Goal: Task Accomplishment & Management: Manage account settings

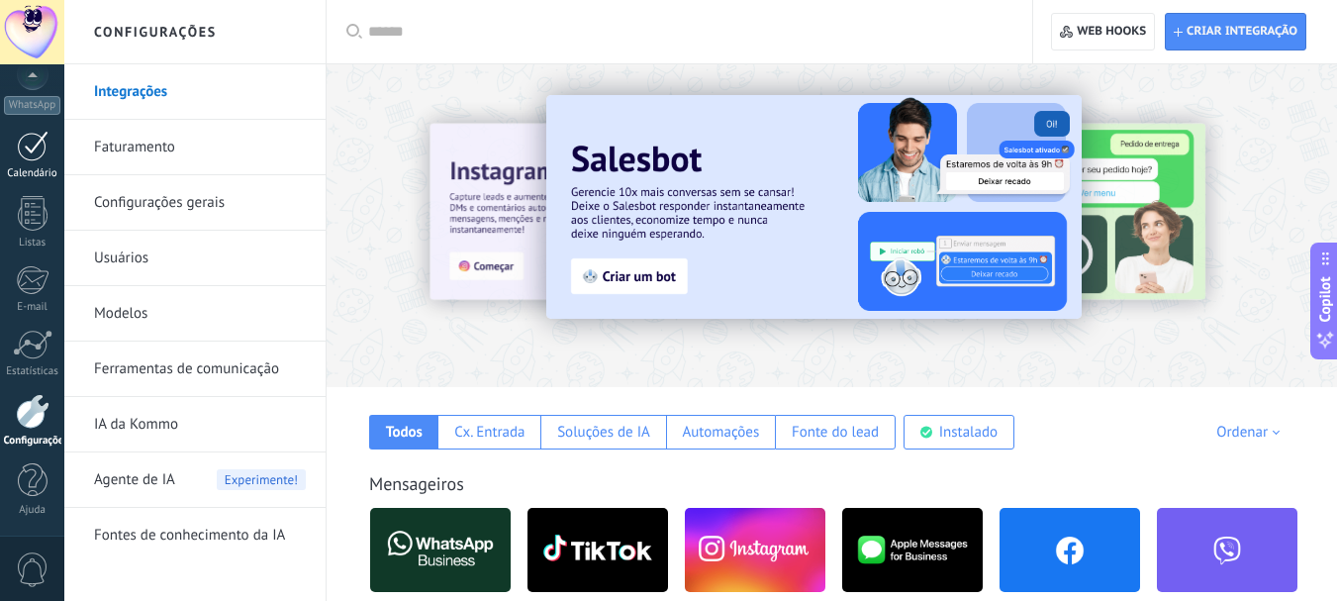
click at [28, 148] on div at bounding box center [33, 146] width 32 height 31
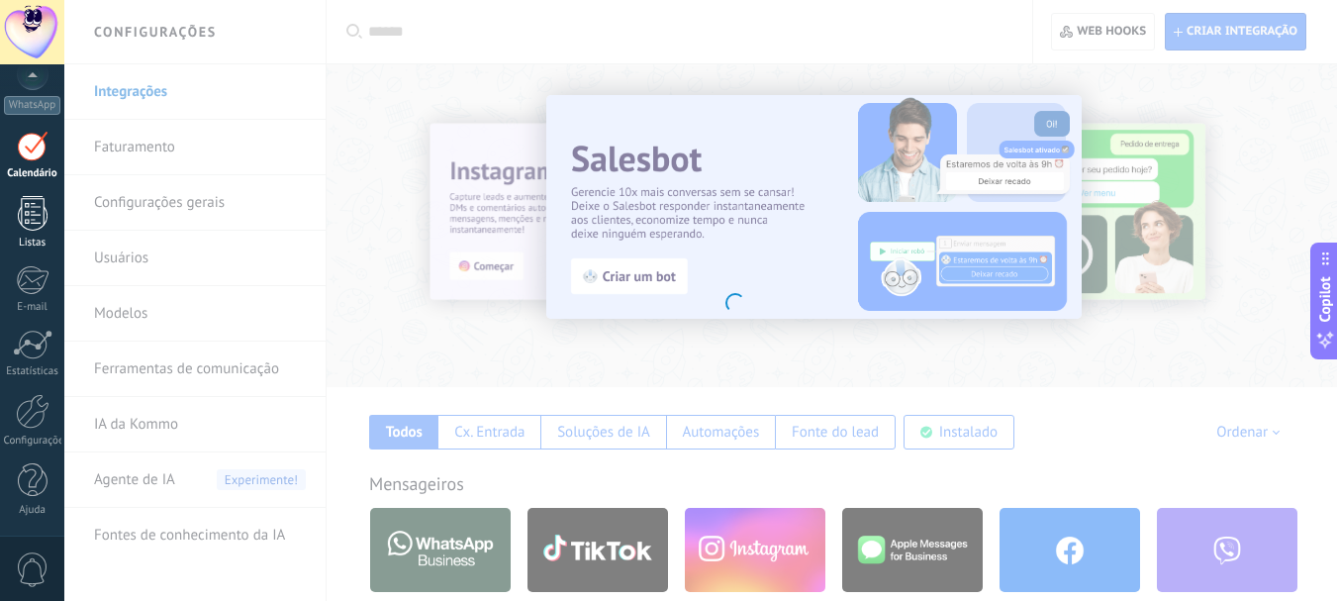
click at [37, 218] on div at bounding box center [33, 213] width 30 height 35
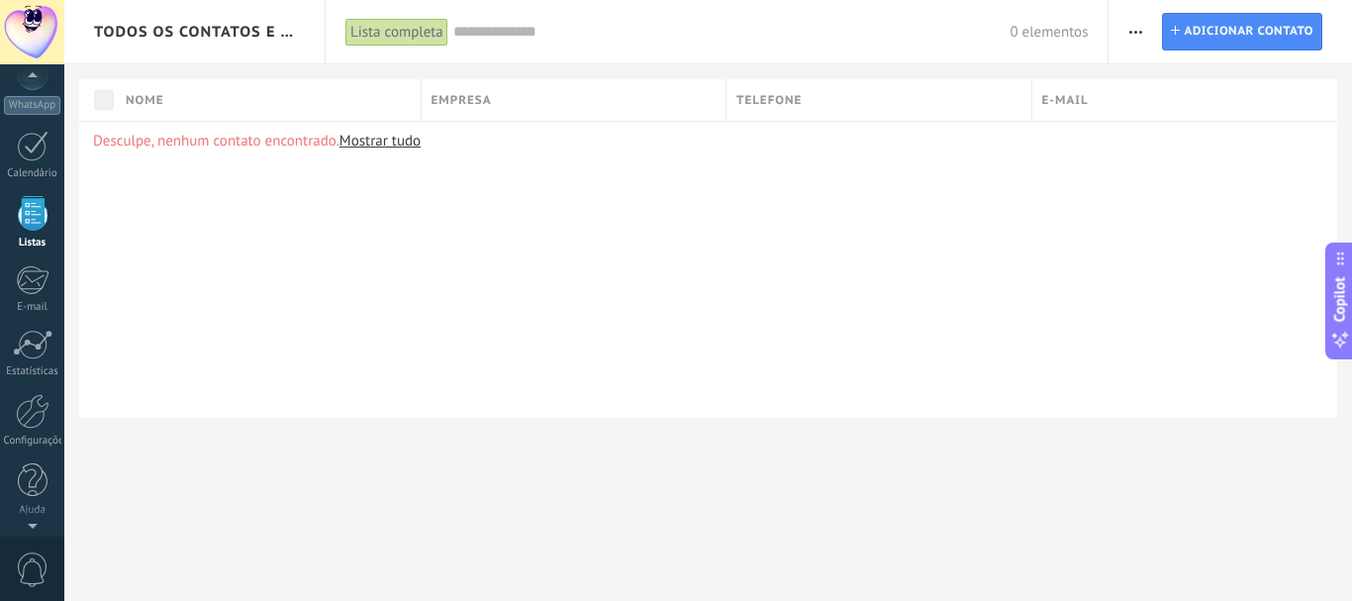
scroll to position [123, 0]
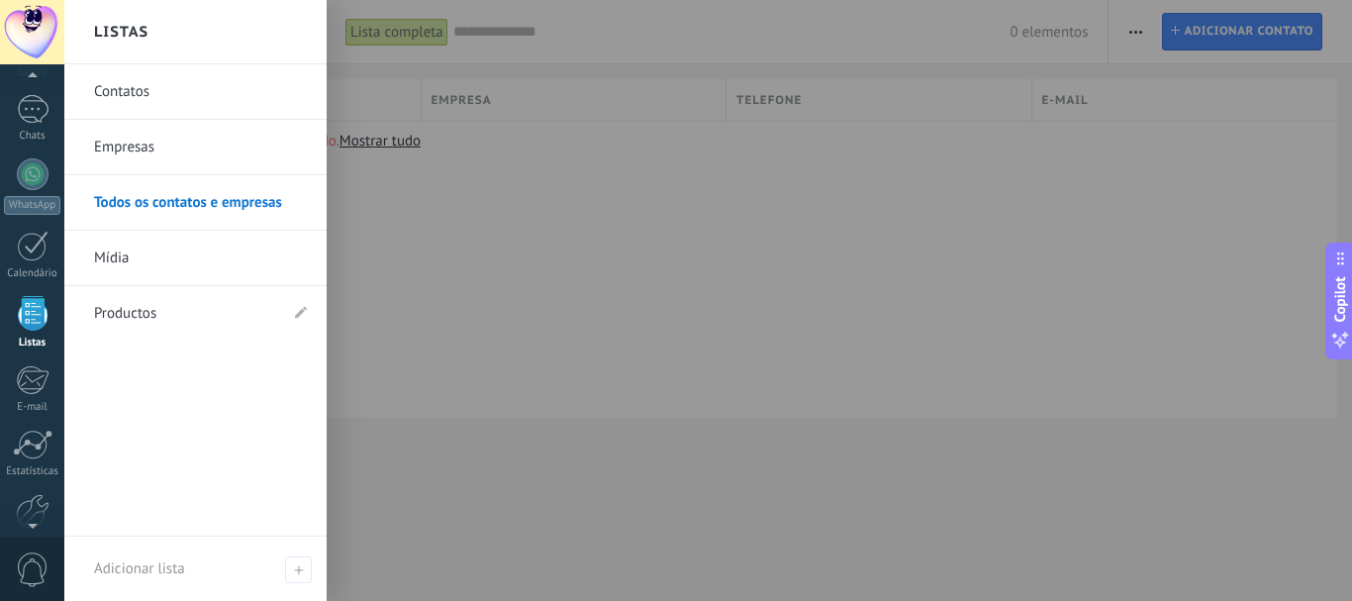
click at [41, 310] on div at bounding box center [33, 313] width 30 height 35
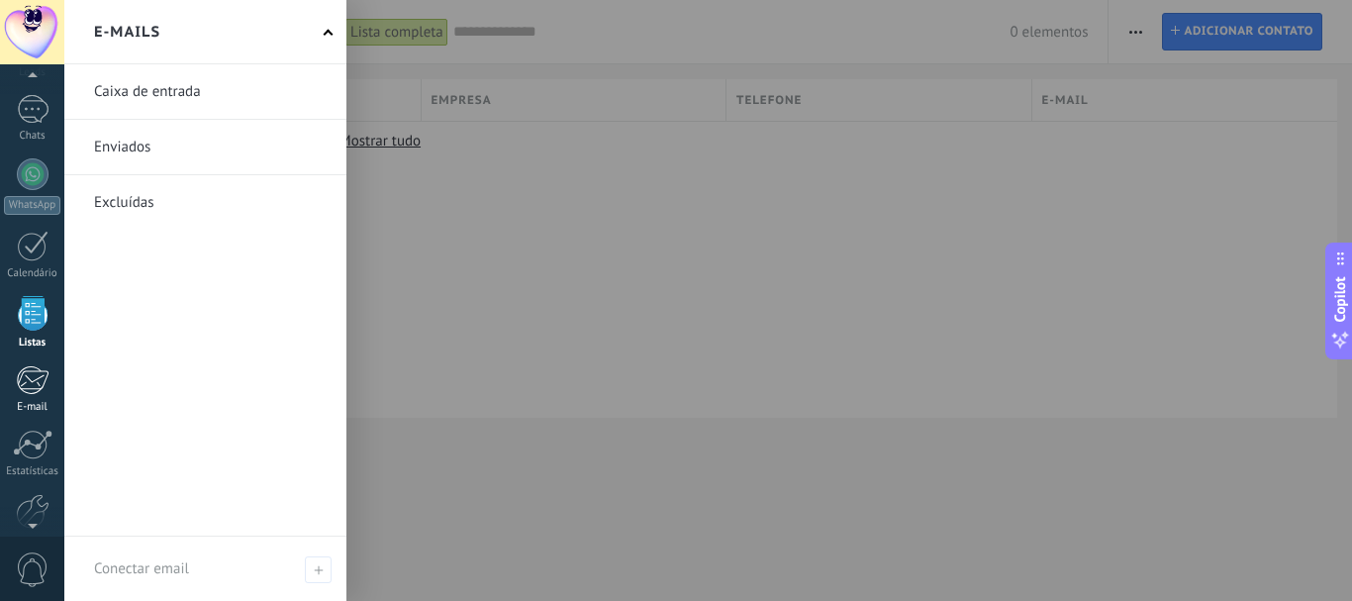
click at [14, 380] on link "E-mail" at bounding box center [32, 389] width 64 height 48
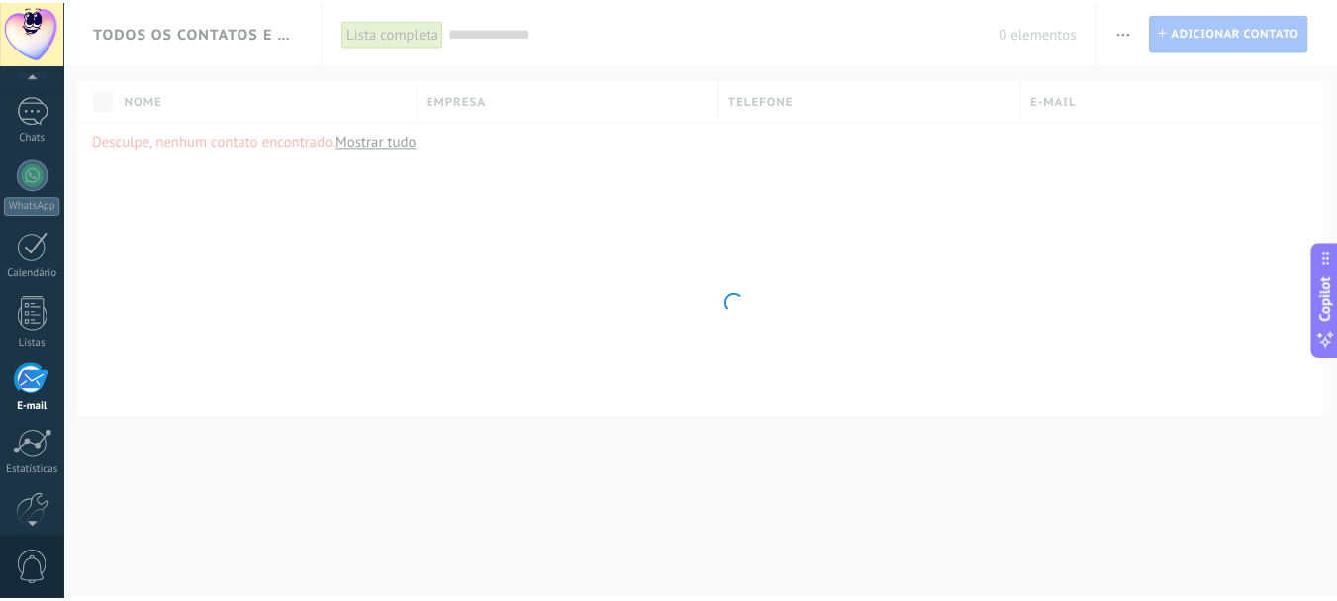
scroll to position [192, 0]
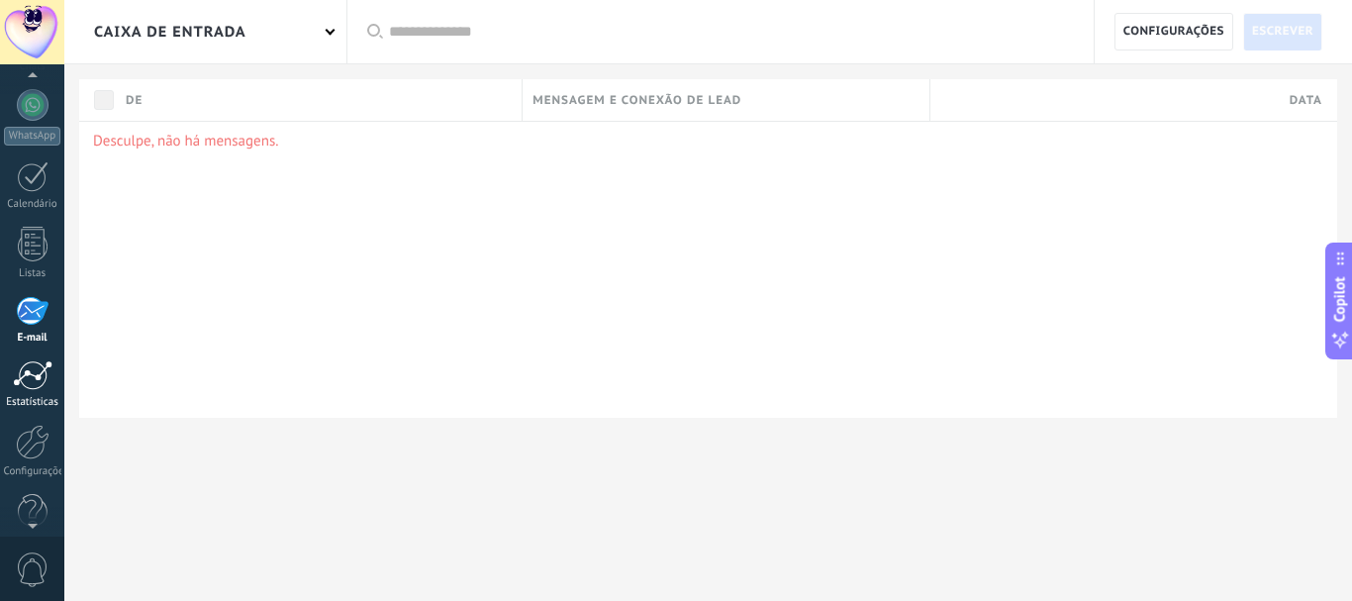
click at [41, 396] on div "Estatísticas" at bounding box center [32, 402] width 57 height 13
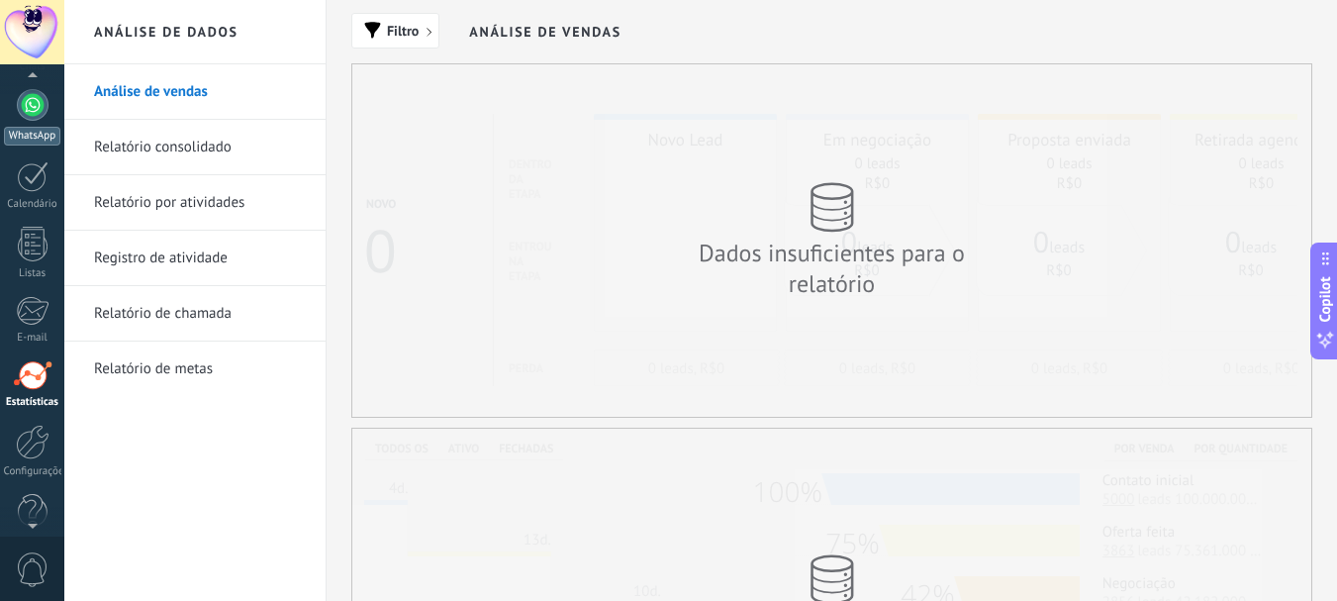
click at [29, 110] on div at bounding box center [33, 105] width 32 height 32
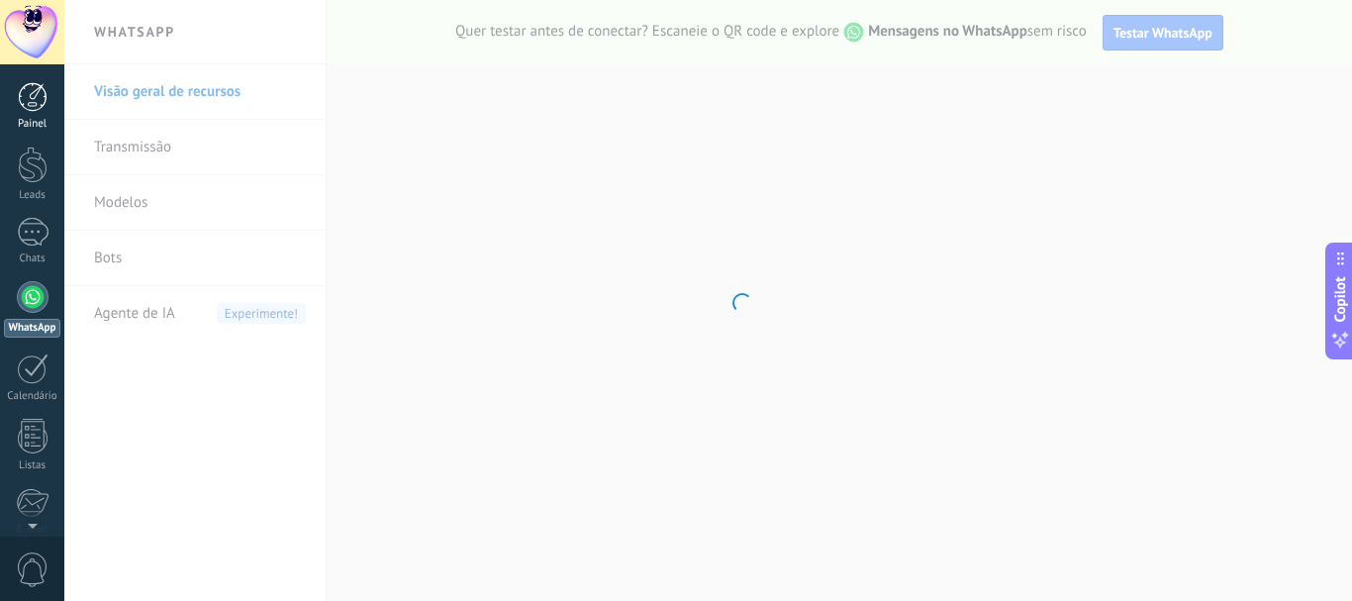
click at [23, 99] on div at bounding box center [33, 97] width 30 height 30
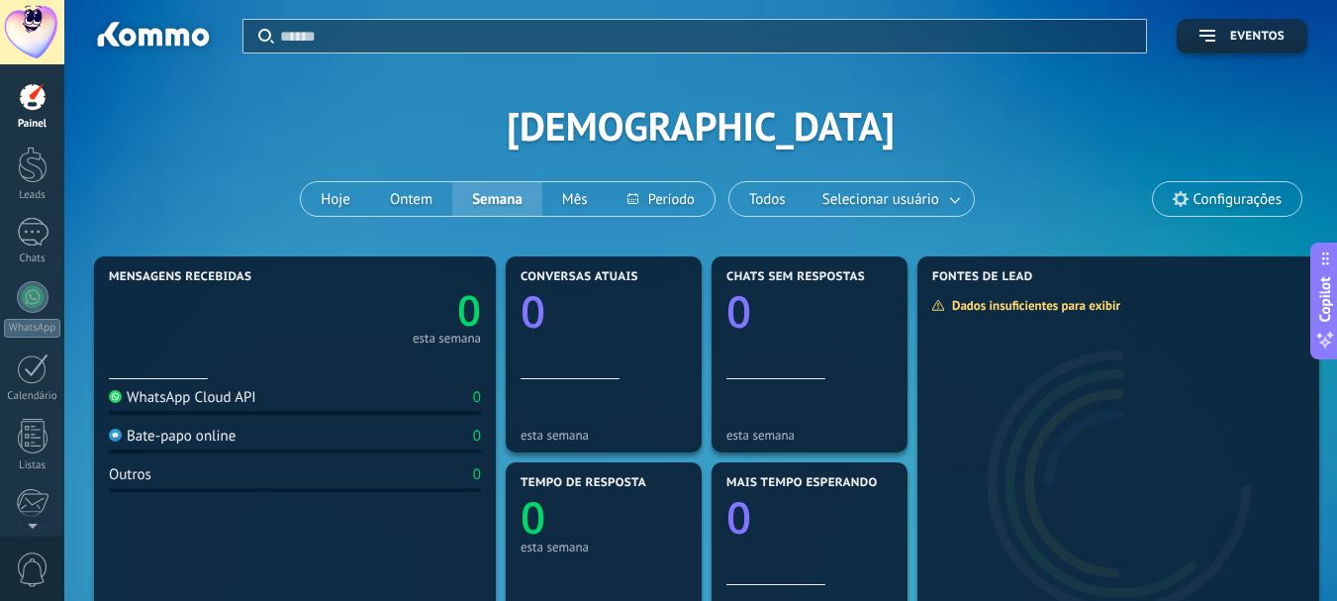
click at [17, 22] on div at bounding box center [32, 32] width 64 height 64
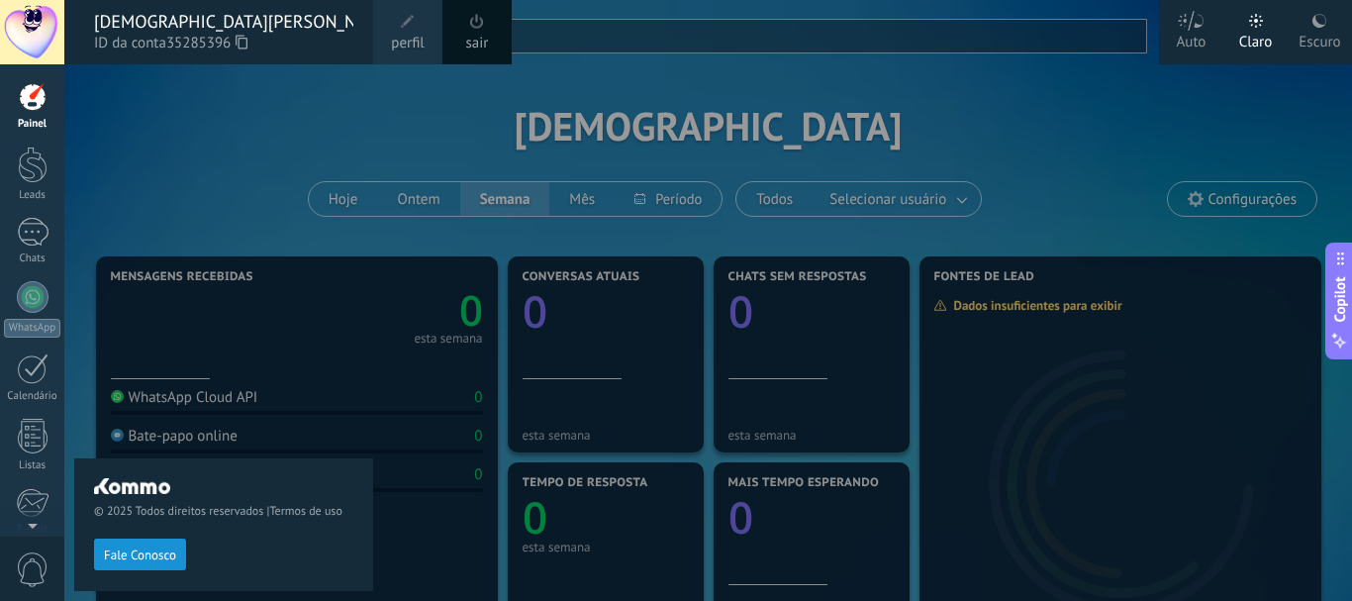
click at [420, 38] on span "perfil" at bounding box center [407, 44] width 33 height 22
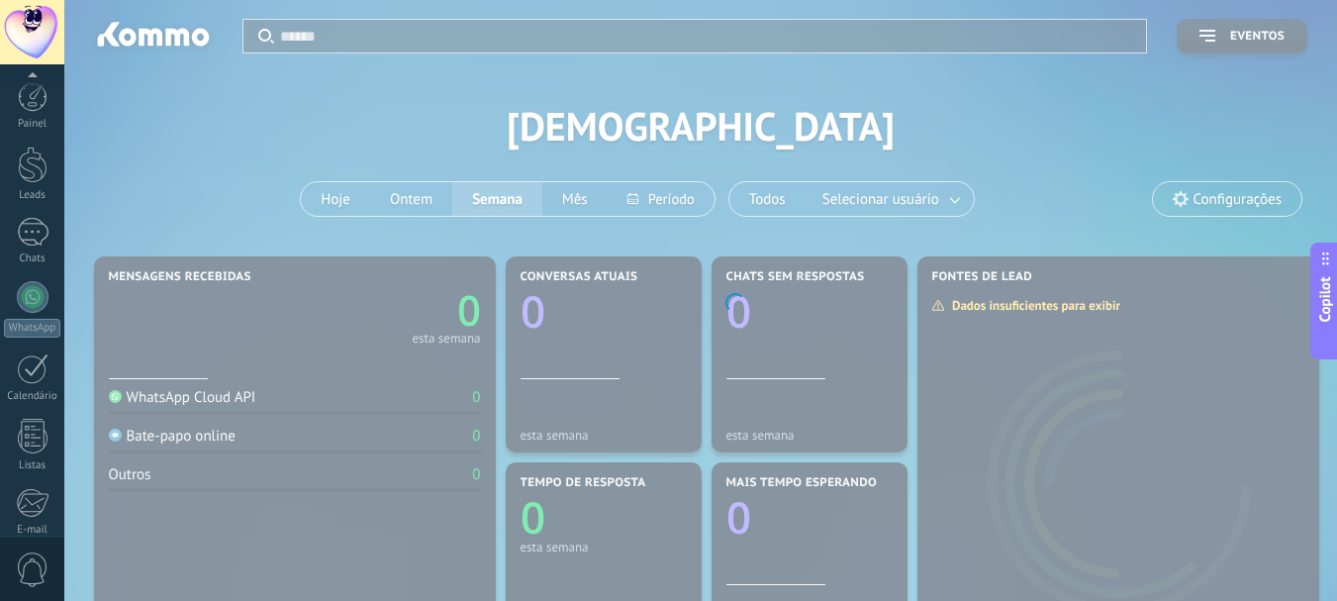
scroll to position [223, 0]
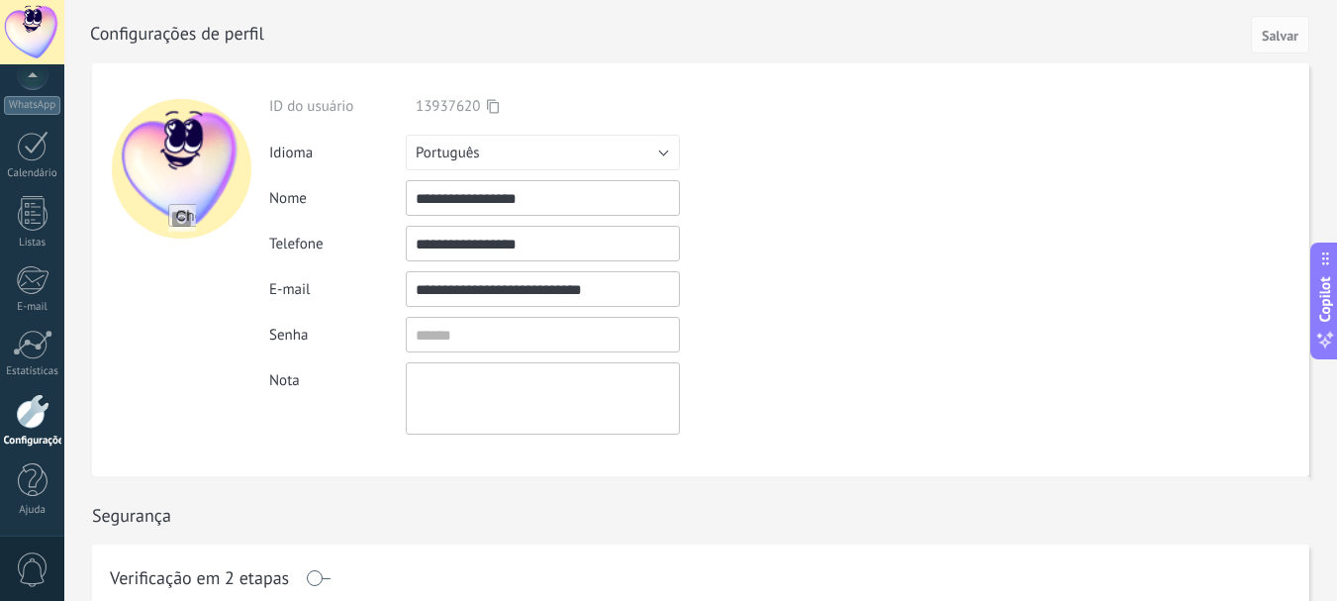
click at [534, 284] on input "**********" at bounding box center [543, 289] width 274 height 36
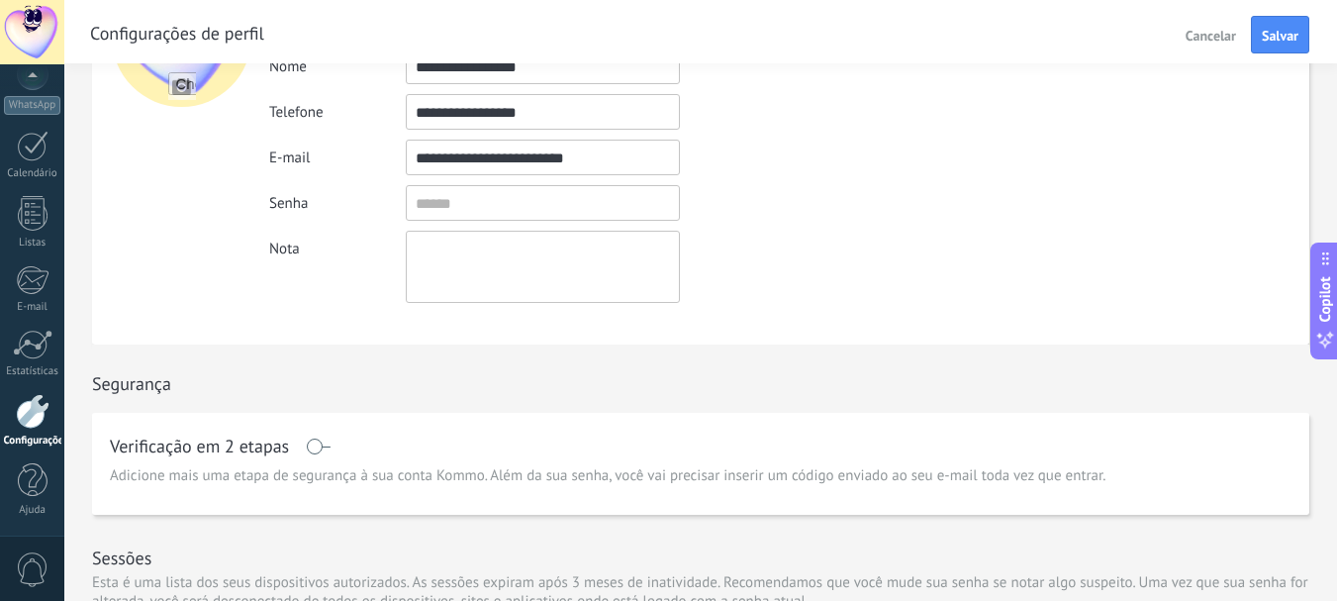
scroll to position [0, 0]
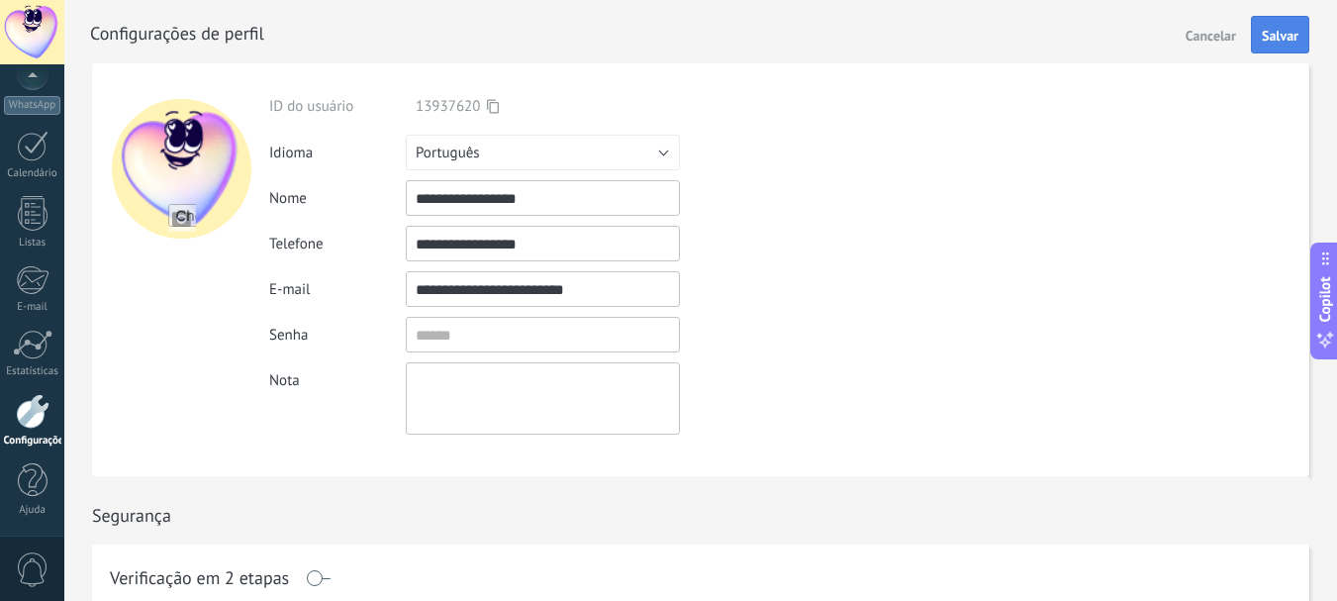
type input "**********"
click at [1286, 37] on span "Salvar" at bounding box center [1280, 36] width 37 height 14
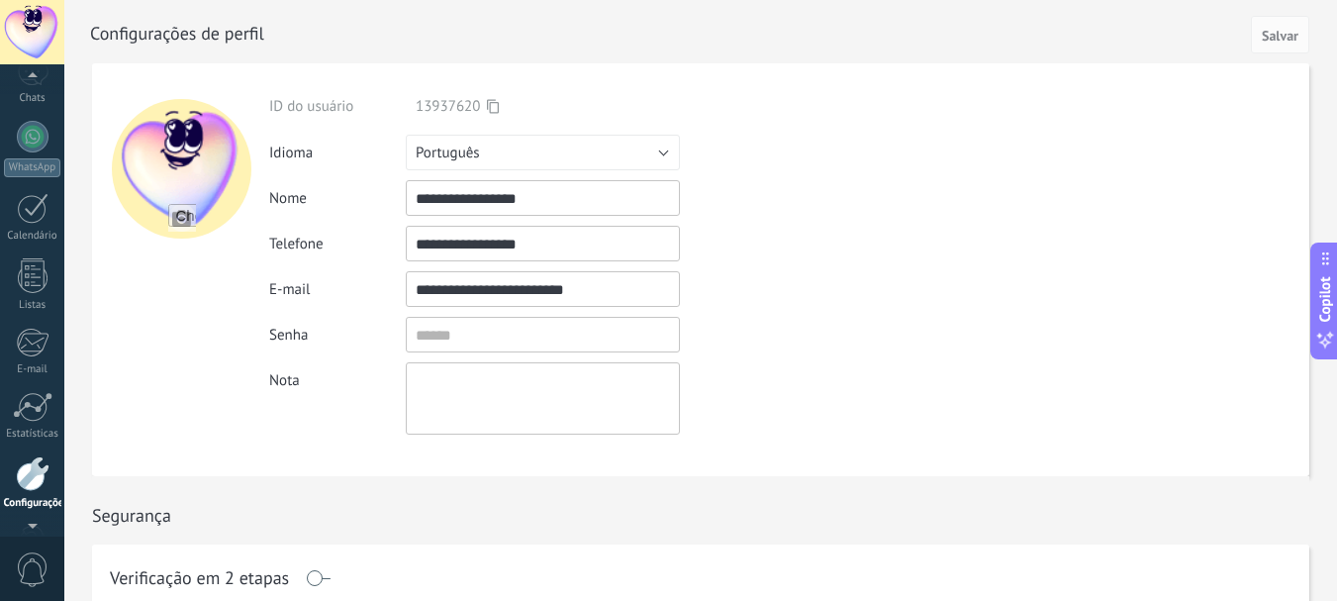
scroll to position [134, 0]
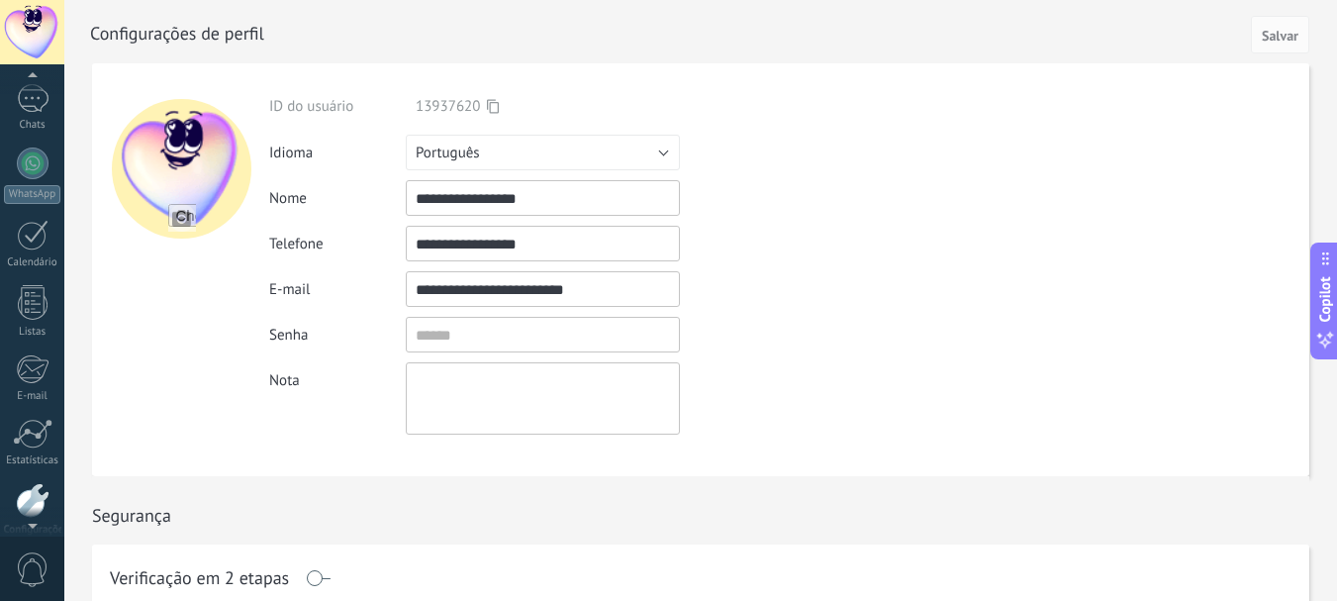
click at [39, 25] on div at bounding box center [32, 32] width 64 height 64
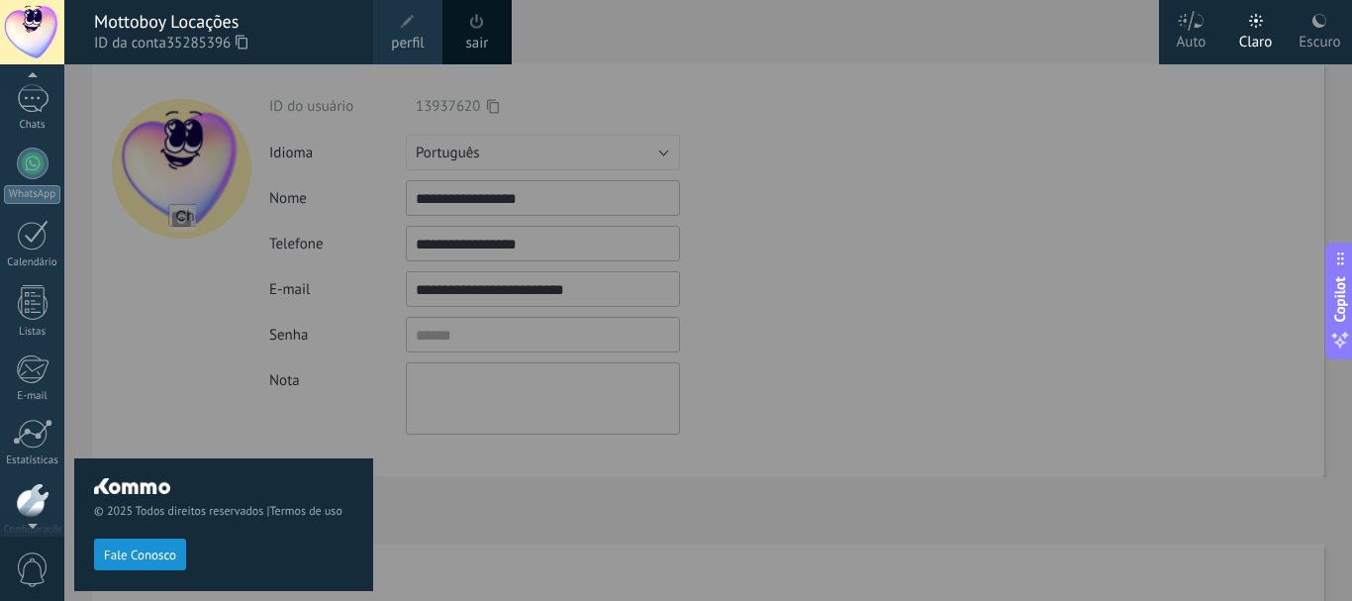
click at [505, 279] on div at bounding box center [740, 300] width 1352 height 601
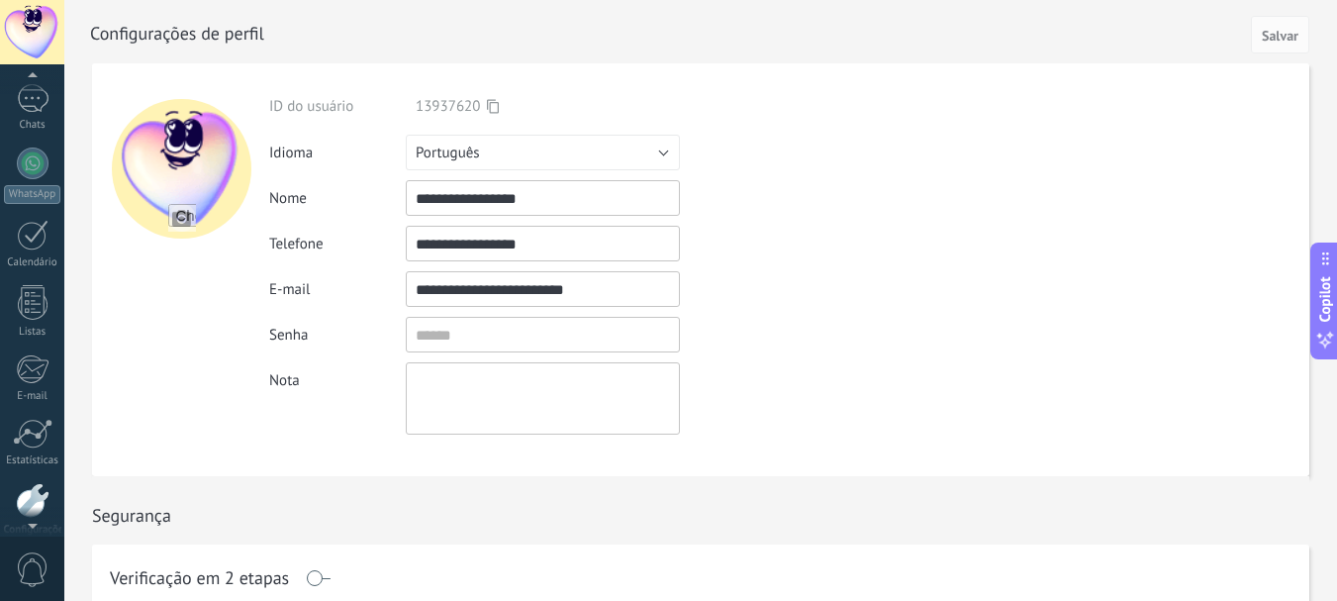
scroll to position [223, 0]
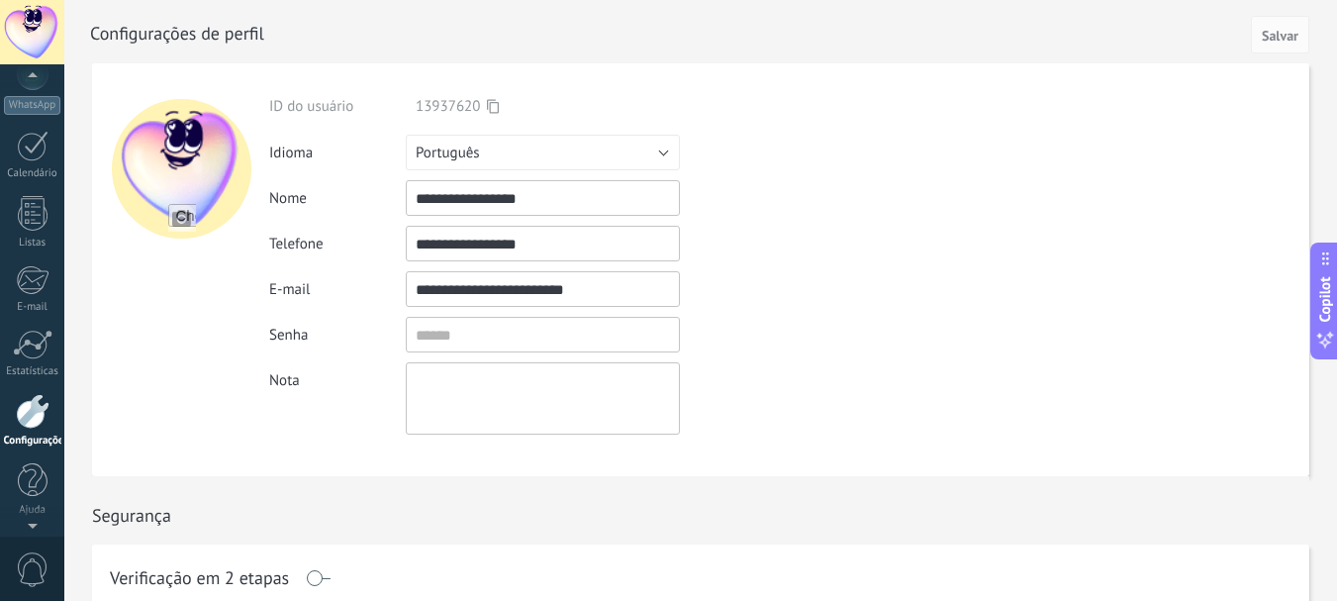
click at [505, 284] on input "**********" at bounding box center [543, 289] width 274 height 36
click at [46, 25] on div at bounding box center [32, 32] width 64 height 64
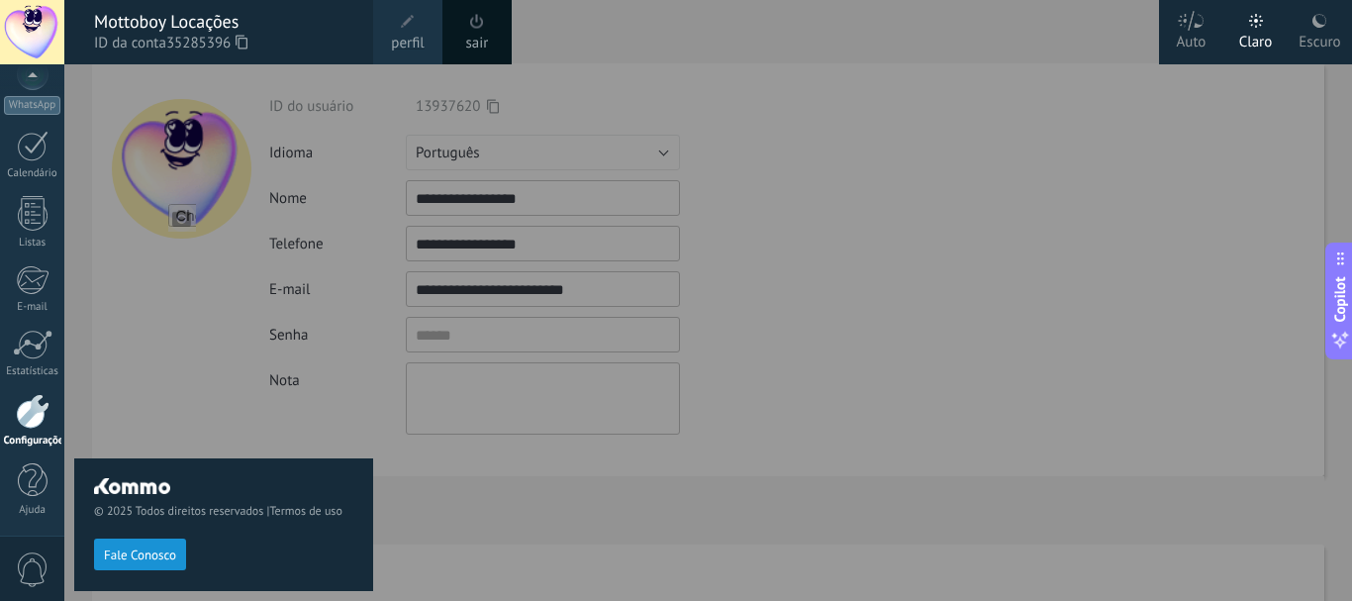
click at [478, 23] on span at bounding box center [477, 21] width 14 height 15
